Goal: Check status: Check status

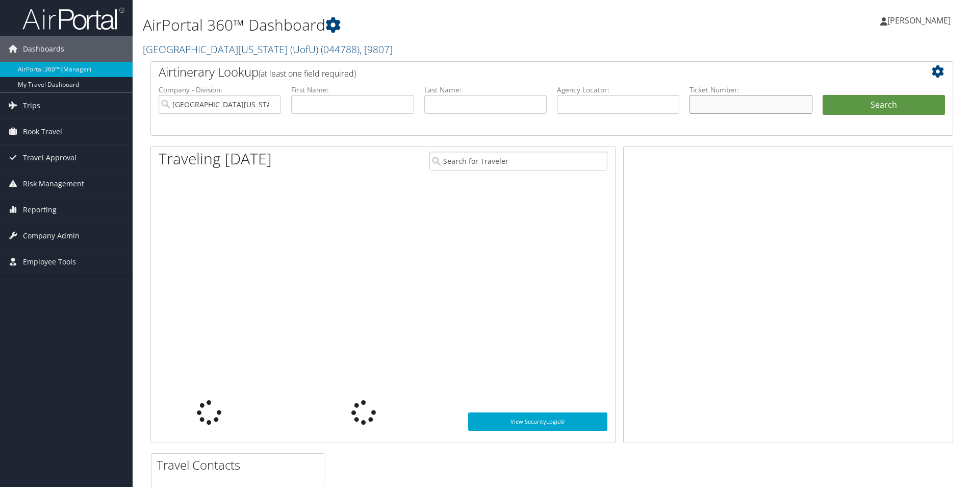
click at [737, 112] on input "text" at bounding box center [751, 104] width 122 height 19
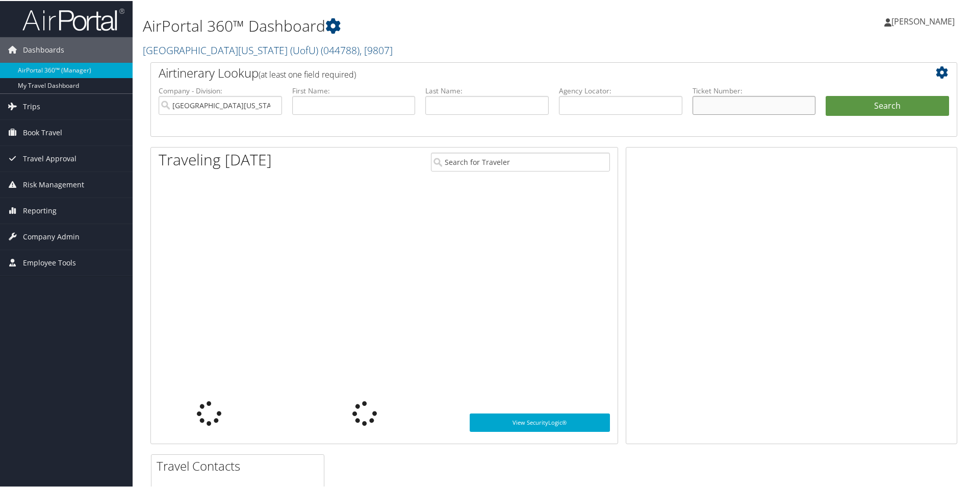
paste input "0067145969013"
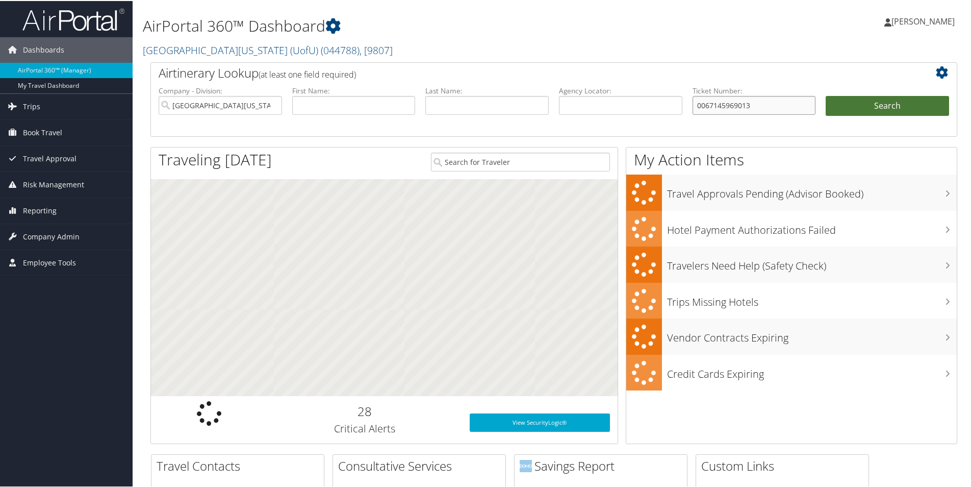
type input "0067145969013"
click at [871, 110] on button "Search" at bounding box center [887, 105] width 123 height 20
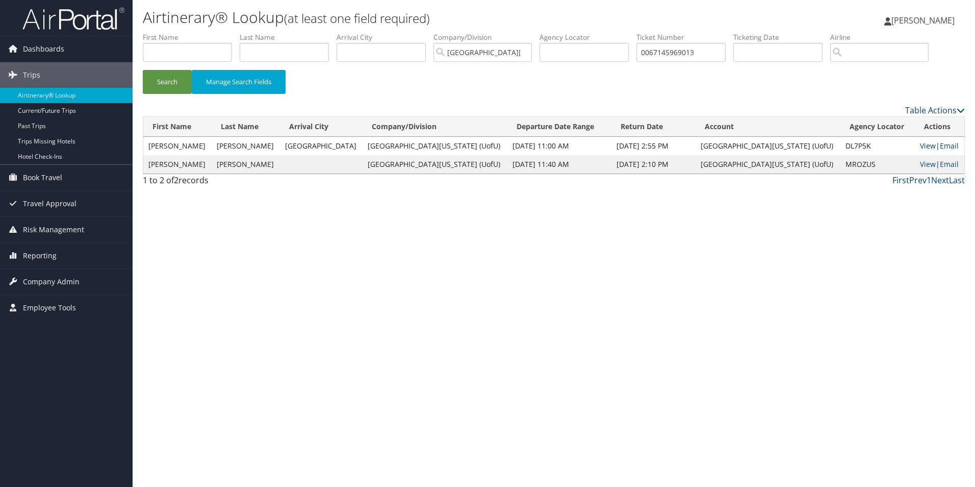
click at [920, 145] on link "View" at bounding box center [928, 146] width 16 height 10
click at [920, 163] on link "View" at bounding box center [928, 164] width 16 height 10
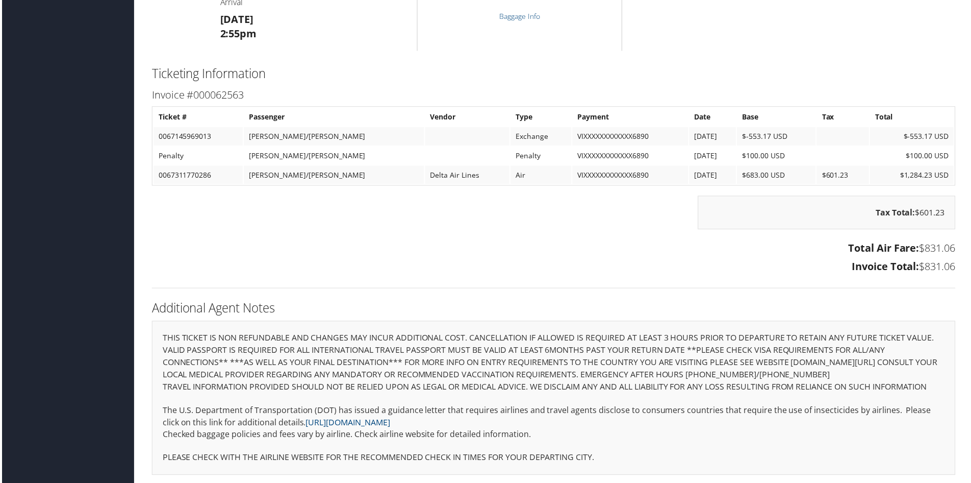
scroll to position [744, 0]
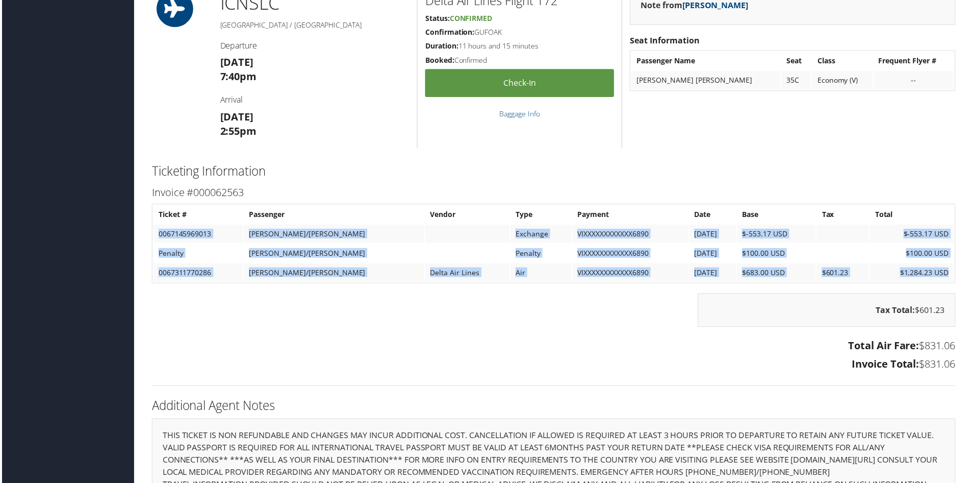
drag, startPoint x: 947, startPoint y: 273, endPoint x: 157, endPoint y: 240, distance: 791.3
click at [157, 240] on tbody "Ticket # Passenger Vendor Type Payment Date Base Tax Total 0067145969013 STANLE…" at bounding box center [554, 244] width 804 height 77
copy tbody "0067145969013 STANLEY/ETHAN COLE Exchange VIXXXXXXXXXXXX6890 10/1/2025 $-553.17…"
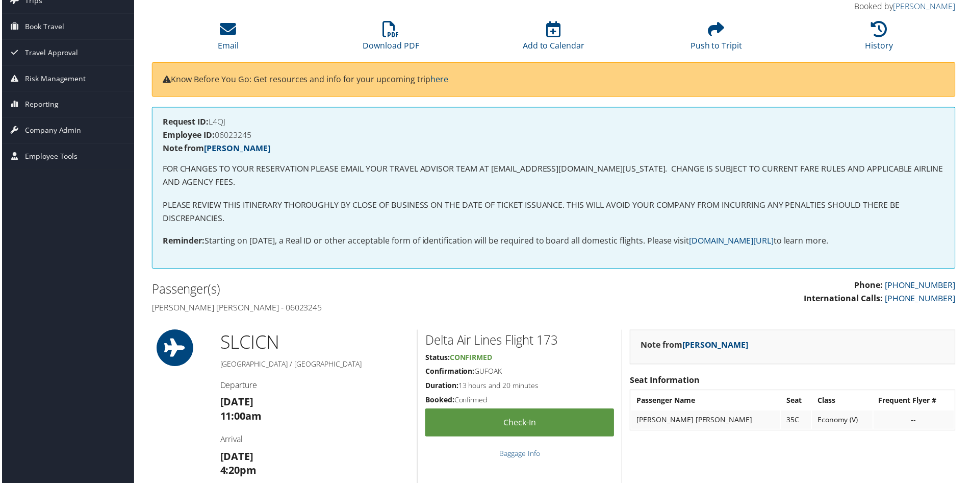
scroll to position [0, 0]
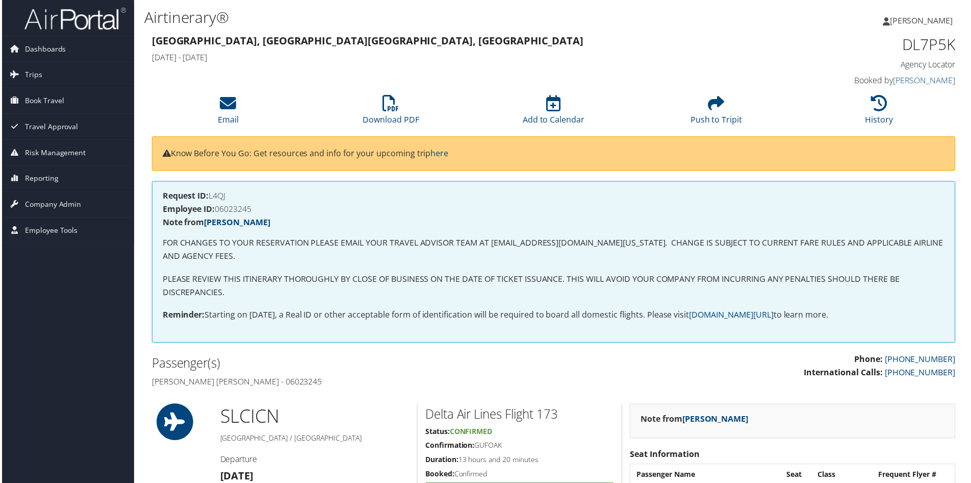
click at [224, 195] on h4 "Request ID: L4QJ" at bounding box center [553, 196] width 785 height 8
copy h4 "L4QJ"
click at [225, 210] on h4 "Employee ID: 06023245" at bounding box center [553, 210] width 785 height 8
click at [226, 210] on h4 "Employee ID: 06023245" at bounding box center [553, 210] width 785 height 8
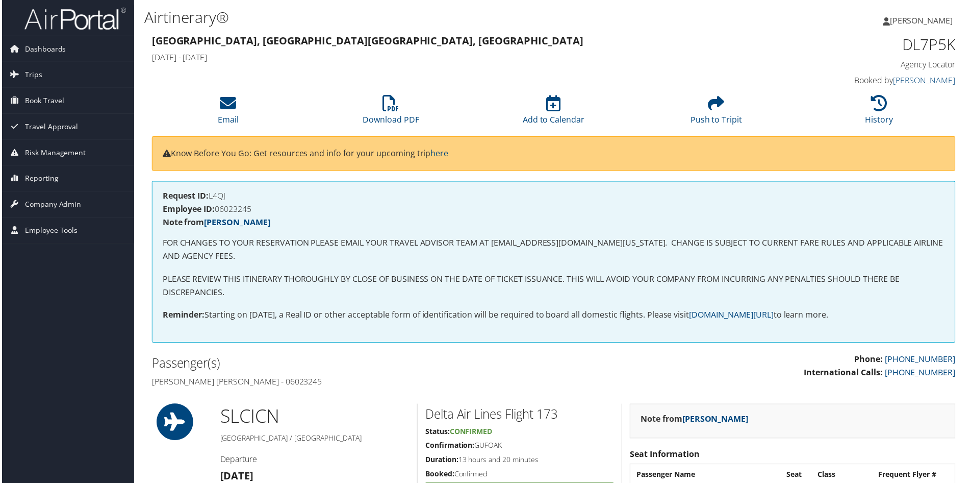
copy h4 "06023245"
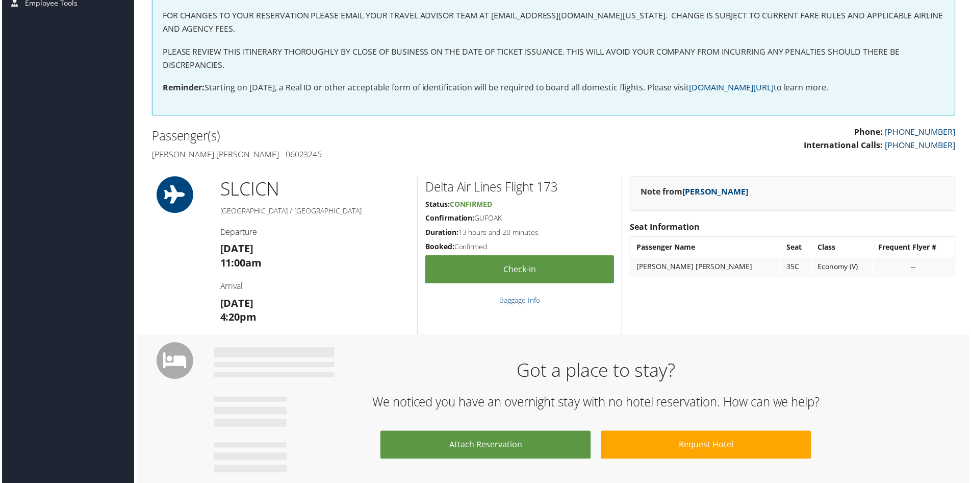
scroll to position [81, 0]
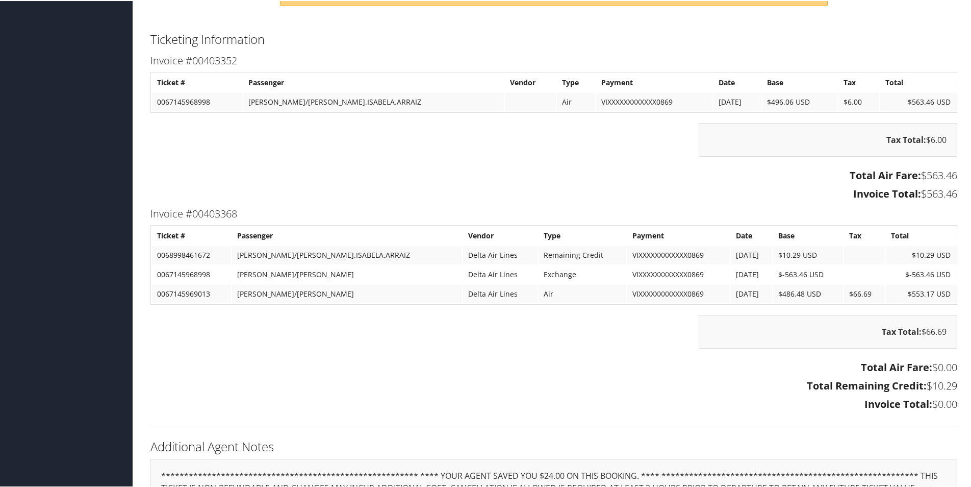
scroll to position [459, 0]
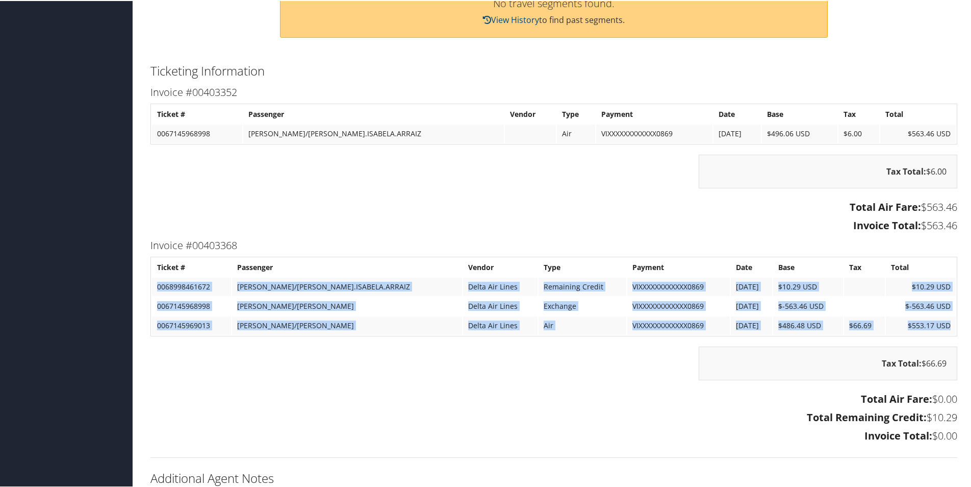
drag, startPoint x: 949, startPoint y: 325, endPoint x: 157, endPoint y: 288, distance: 793.0
click at [157, 287] on tbody "Ticket # Passenger Vendor Type Payment Date Base Tax Total 0068998461672 [PERSO…" at bounding box center [554, 295] width 804 height 77
copy tbody "0068998461672 [PERSON_NAME]/[PERSON_NAME].ISABELA.ARRAIZ Delta Air Lines Remain…"
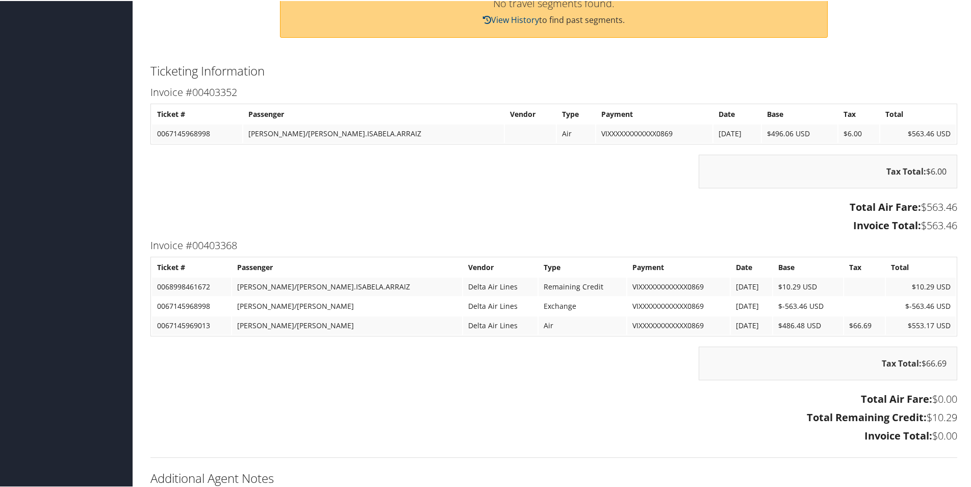
drag, startPoint x: 236, startPoint y: 185, endPoint x: 718, endPoint y: 165, distance: 482.9
click at [236, 185] on div "Tax Total: $6.00" at bounding box center [554, 176] width 822 height 44
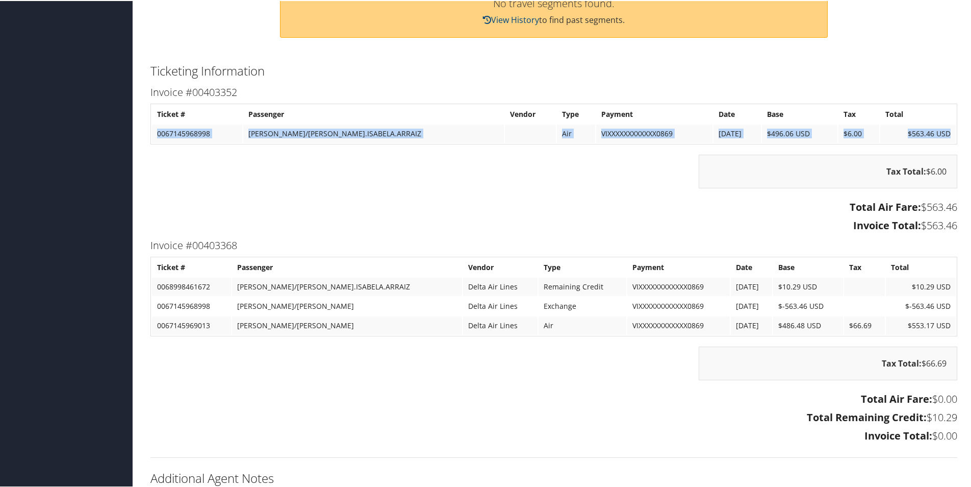
drag, startPoint x: 947, startPoint y: 133, endPoint x: 156, endPoint y: 137, distance: 791.6
click at [156, 137] on tr "0067145968998 [PERSON_NAME]/[PERSON_NAME].ISABELA.ARRAIZ Air VIXXXXXXXXXXXX0869…" at bounding box center [554, 132] width 804 height 18
copy tr "0067145968998 [PERSON_NAME]/[PERSON_NAME].ISABELA.ARRAIZ Air VIXXXXXXXXXXXX0869…"
drag, startPoint x: 383, startPoint y: 181, endPoint x: 481, endPoint y: 197, distance: 99.8
click at [383, 181] on div "Tax Total: $6.00" at bounding box center [554, 176] width 822 height 44
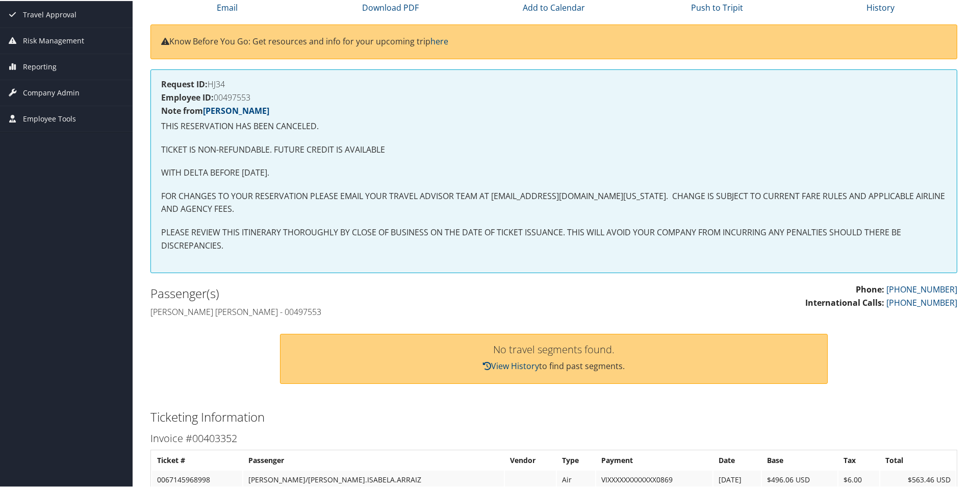
scroll to position [0, 0]
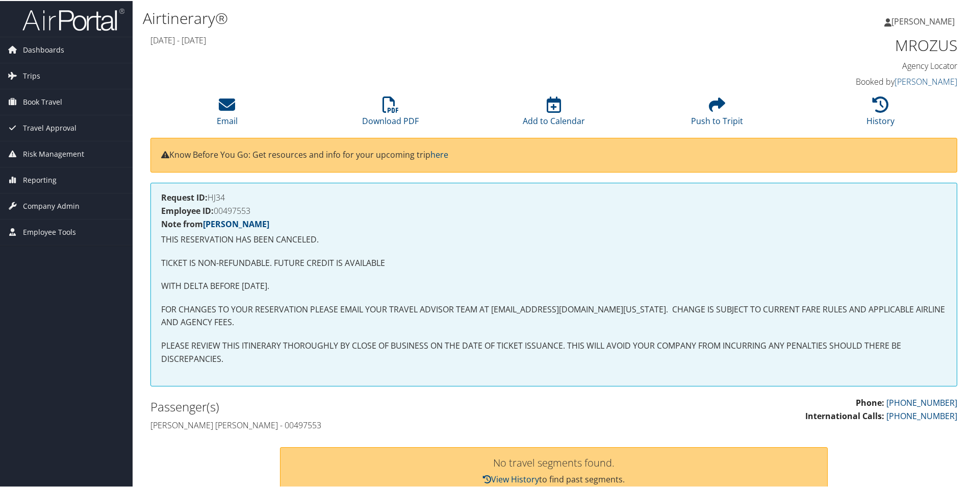
click at [216, 198] on h4 "Request ID: HJ34" at bounding box center [553, 196] width 785 height 8
copy h4 "HJ34"
click at [230, 213] on h4 "Employee ID: 00497553" at bounding box center [553, 210] width 785 height 8
click at [232, 213] on h4 "Employee ID: 00497553" at bounding box center [553, 210] width 785 height 8
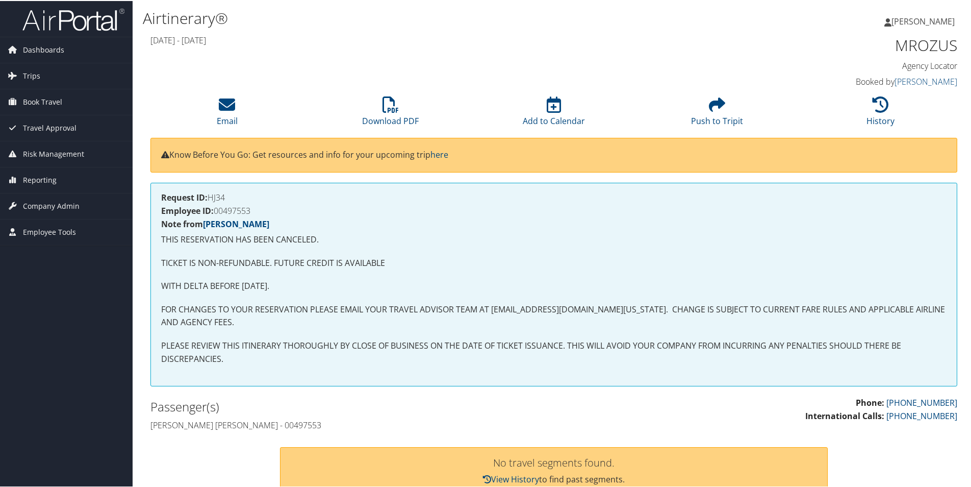
copy h4 "00497553"
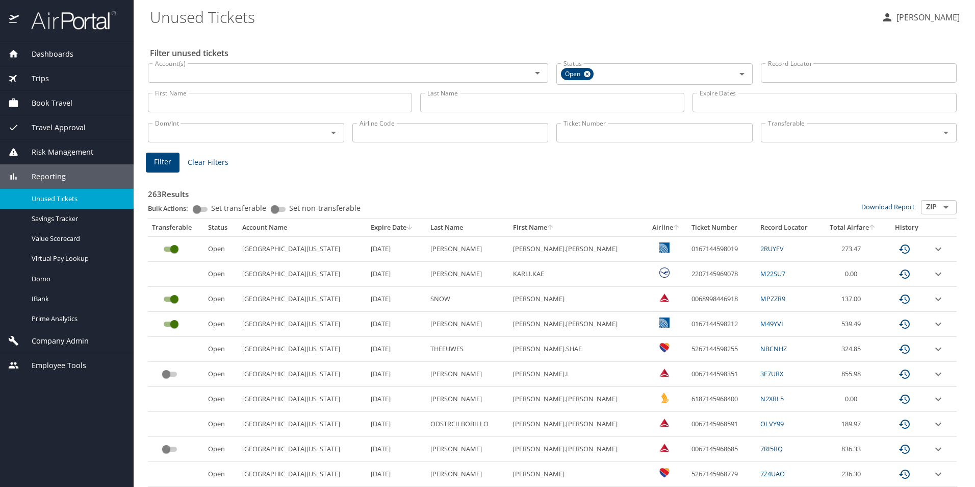
scroll to position [304, 0]
